Goal: Navigation & Orientation: Find specific page/section

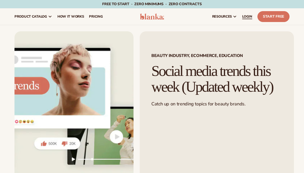
click at [247, 16] on span "LOGIN" at bounding box center [247, 16] width 10 height 4
